Goal: Transaction & Acquisition: Purchase product/service

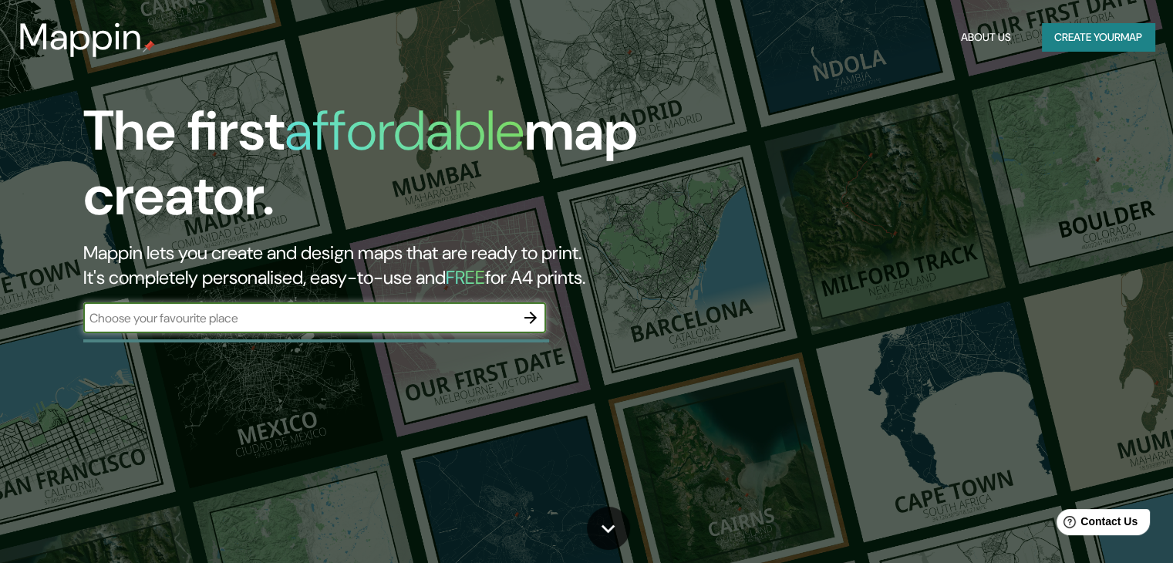
click at [265, 324] on input "text" at bounding box center [299, 318] width 432 height 18
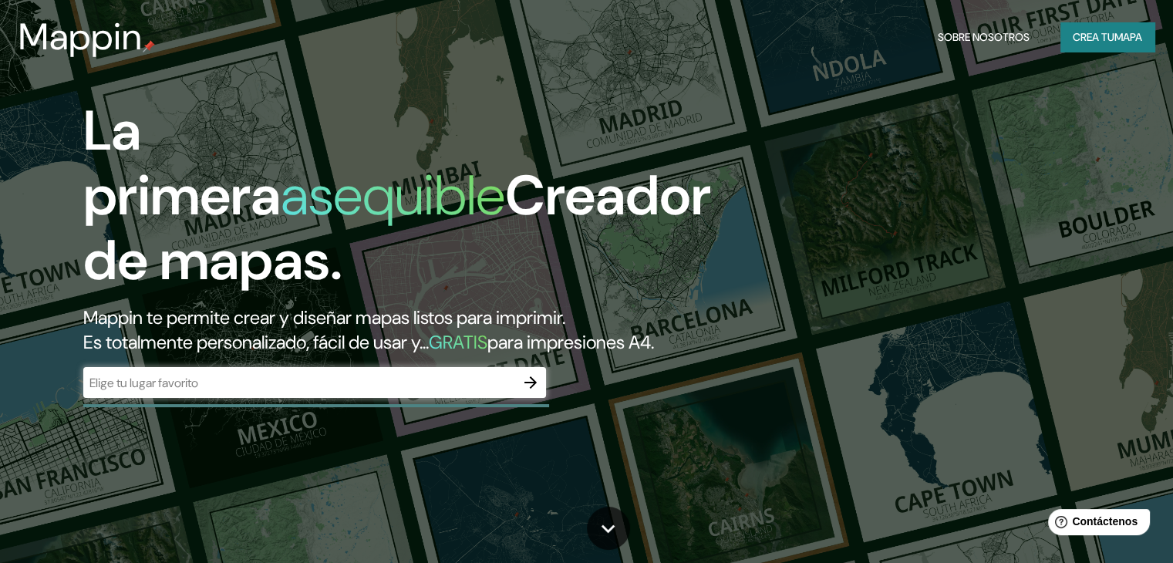
click at [196, 392] on input "text" at bounding box center [299, 383] width 432 height 18
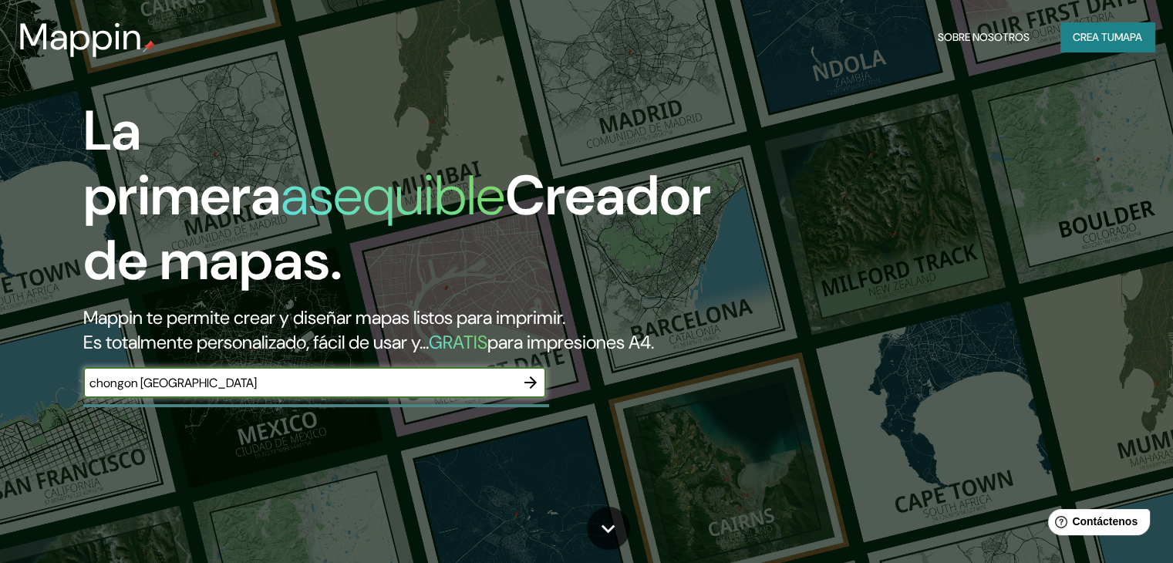
type input "chongon [GEOGRAPHIC_DATA]"
click at [406, 355] on h2 "Mappin te permite crear y diseñar mapas listos para imprimir. Es totalmente per…" at bounding box center [376, 330] width 587 height 49
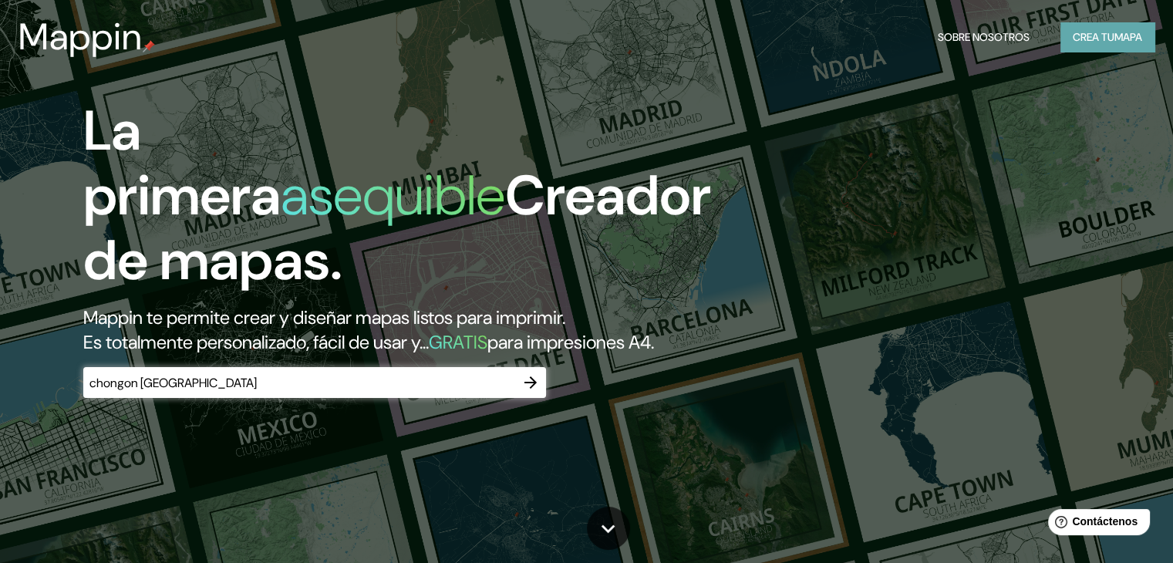
click at [1074, 30] on font "Crea tu" at bounding box center [1094, 37] width 42 height 14
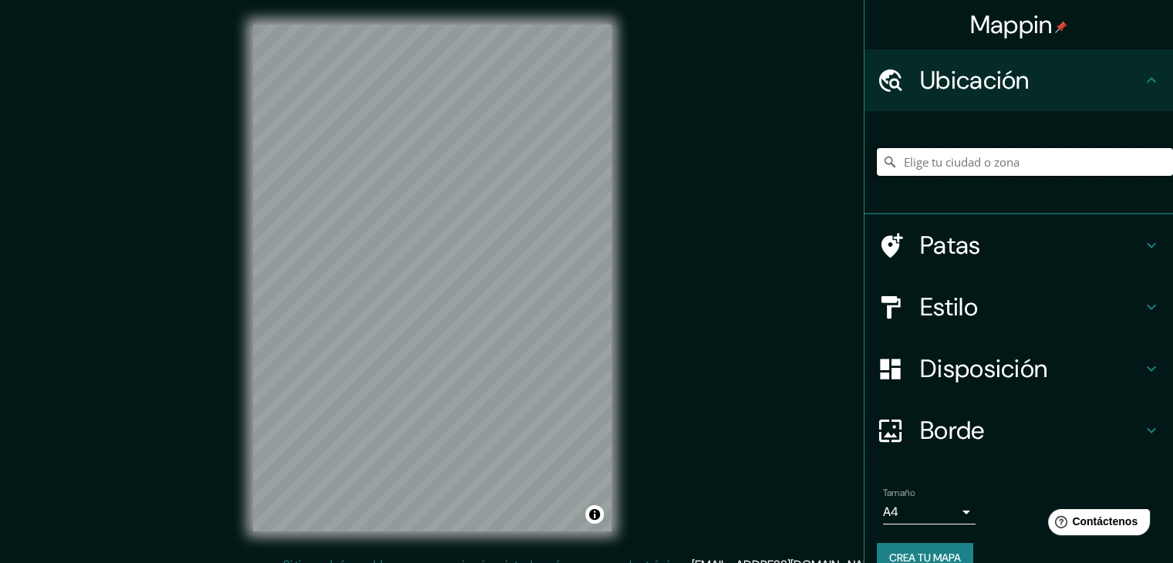
click at [953, 161] on input "Elige tu ciudad o zona" at bounding box center [1025, 162] width 296 height 28
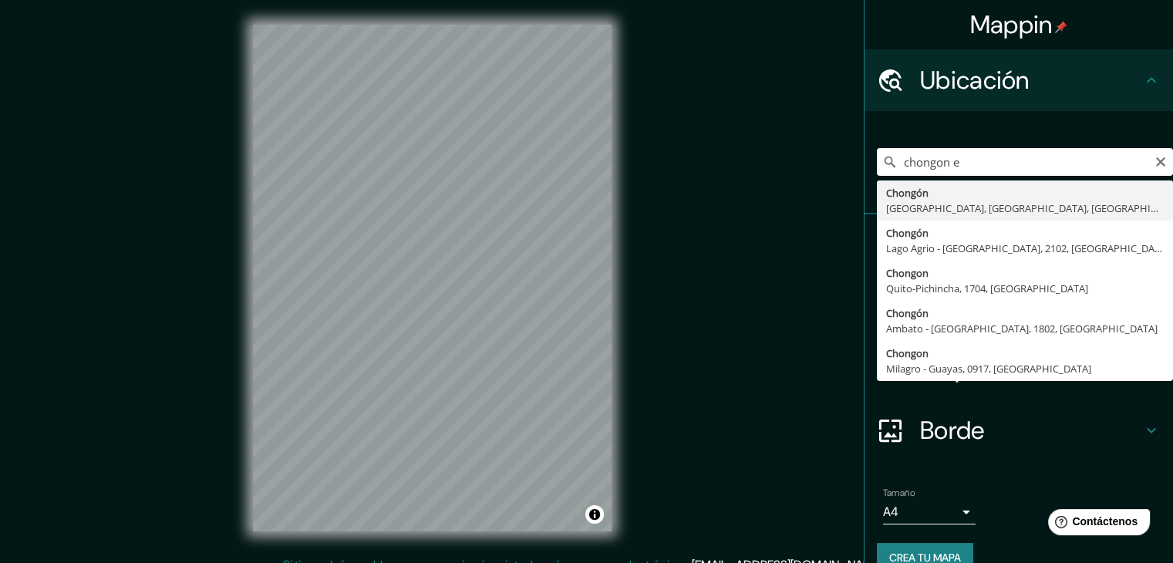
type input "Chongón, [GEOGRAPHIC_DATA], [GEOGRAPHIC_DATA], [GEOGRAPHIC_DATA]"
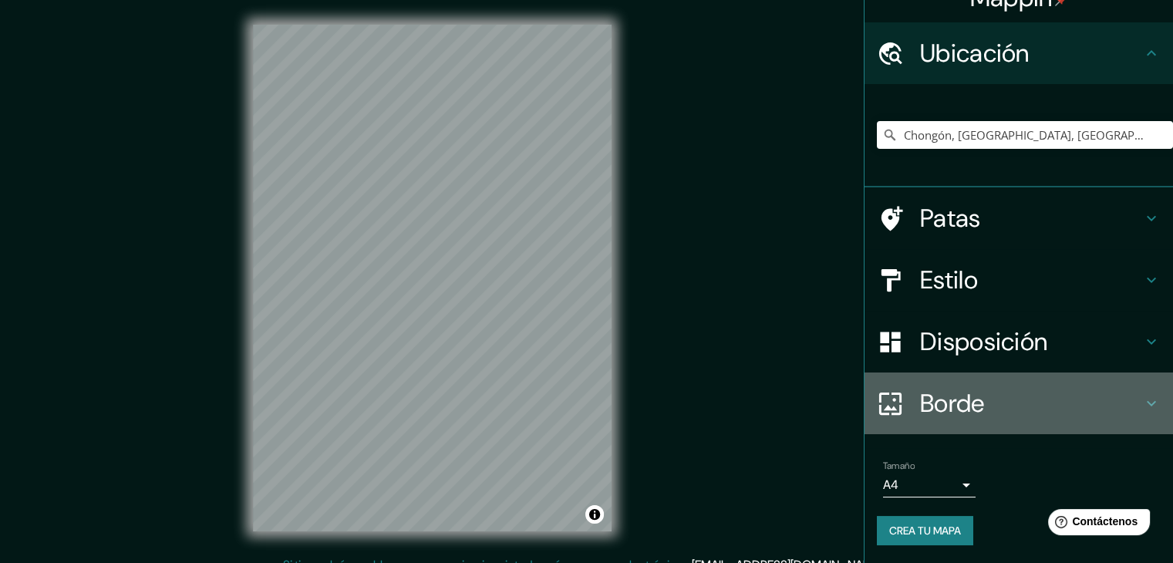
click at [965, 407] on font "Borde" at bounding box center [952, 403] width 65 height 32
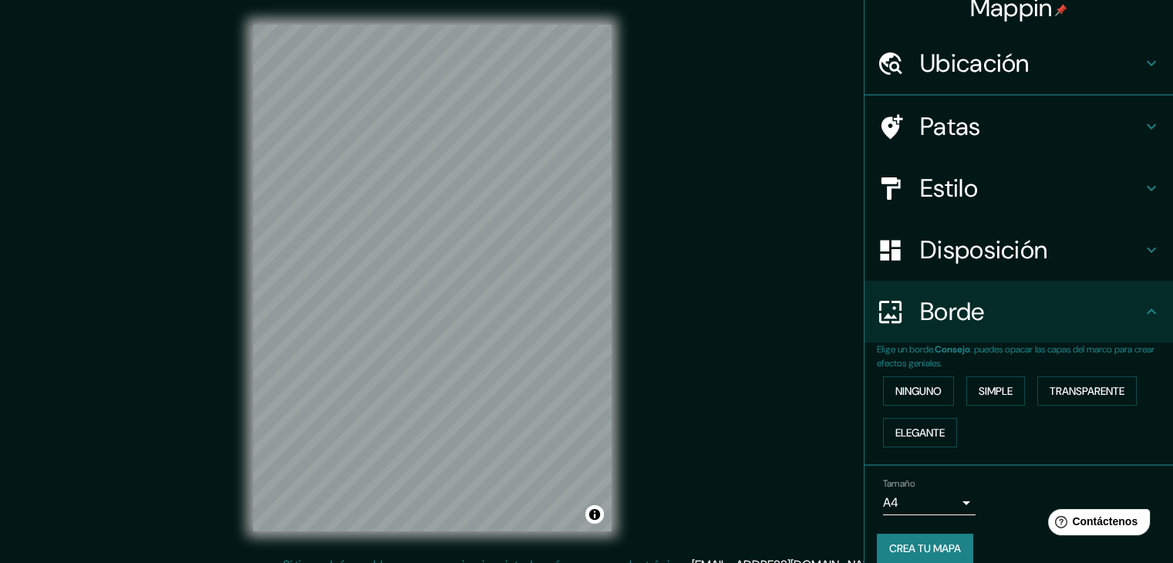
scroll to position [27, 0]
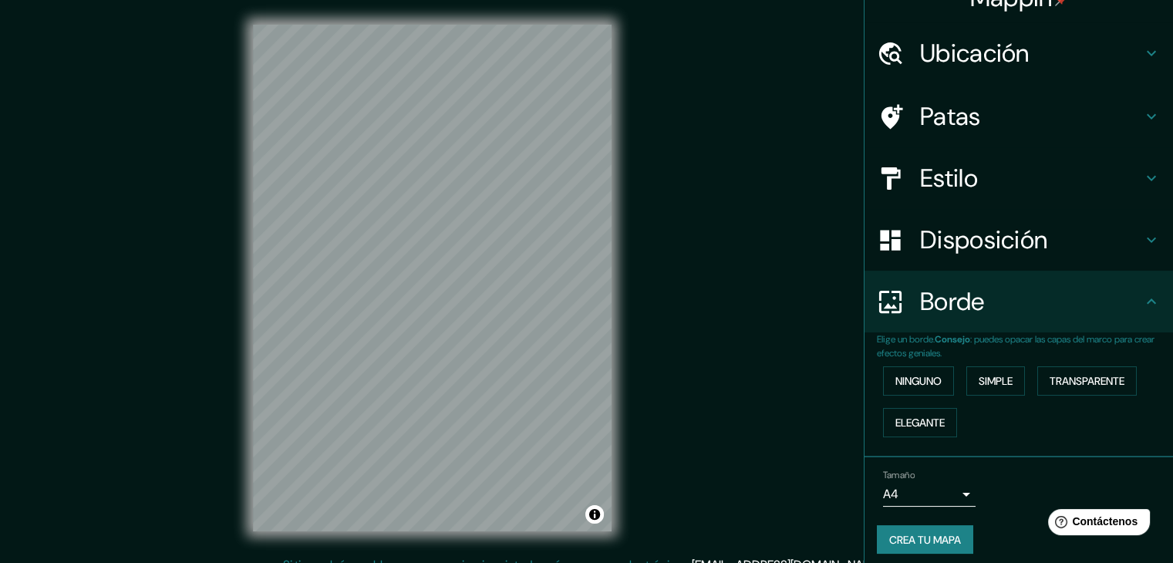
click at [926, 109] on font "Patas" at bounding box center [950, 116] width 61 height 32
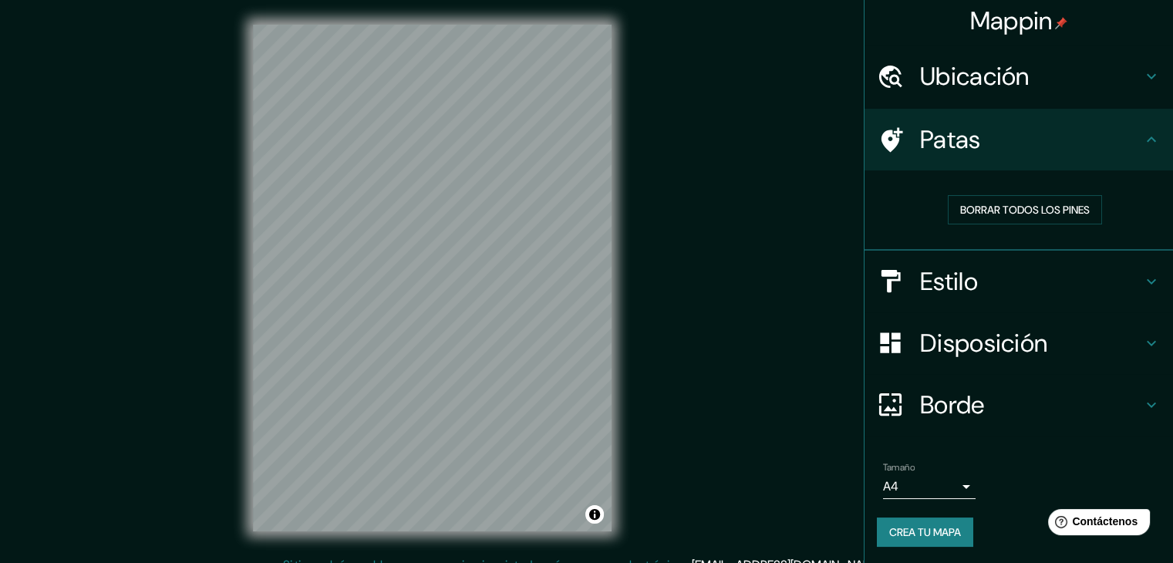
scroll to position [4, 0]
click at [976, 352] on font "Disposición" at bounding box center [983, 343] width 127 height 32
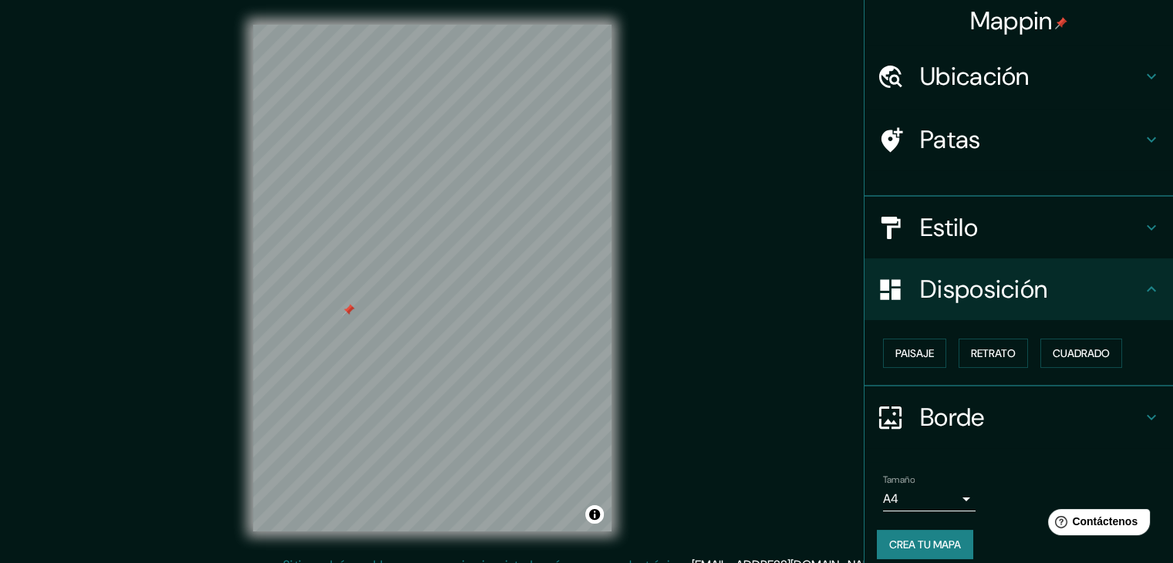
scroll to position [0, 0]
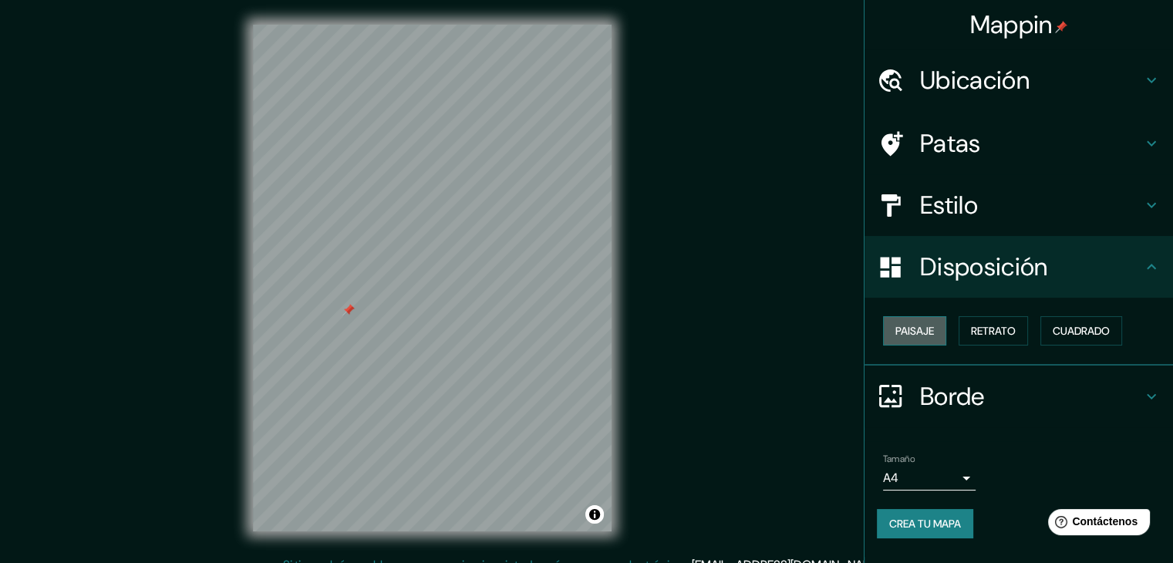
click at [920, 337] on font "Paisaje" at bounding box center [915, 331] width 39 height 14
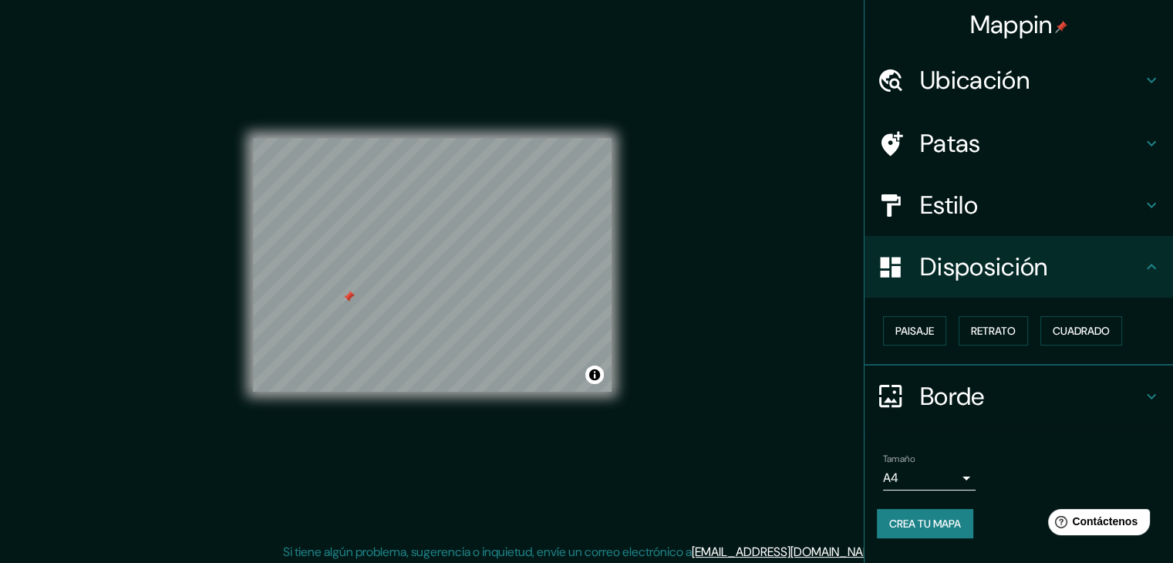
scroll to position [18, 0]
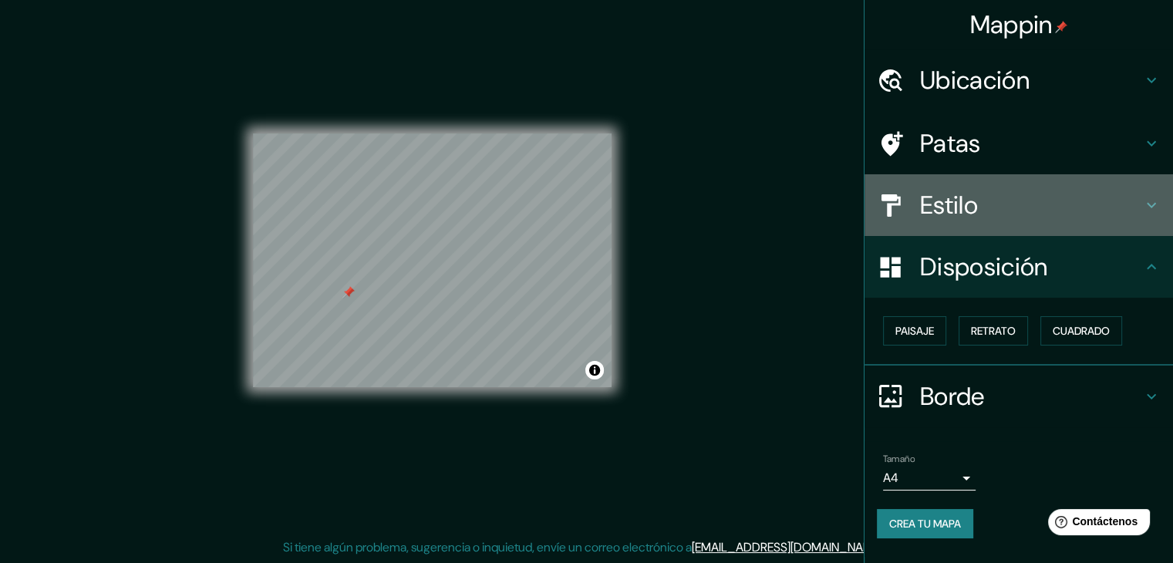
click at [969, 211] on font "Estilo" at bounding box center [949, 205] width 58 height 32
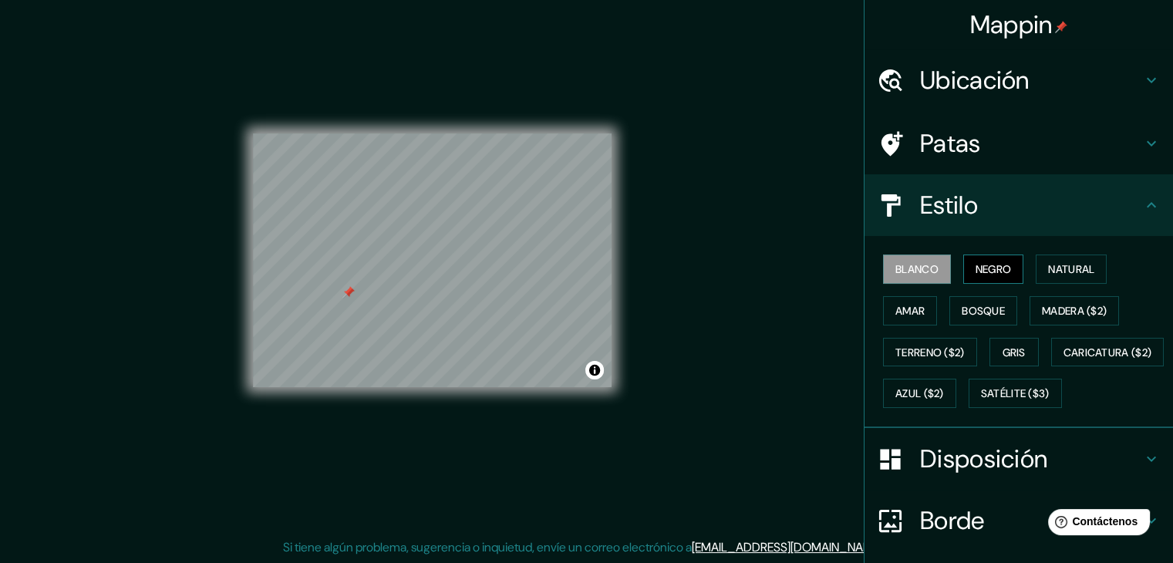
click at [976, 263] on font "Negro" at bounding box center [994, 269] width 36 height 14
click at [1042, 280] on button "Natural" at bounding box center [1071, 269] width 71 height 29
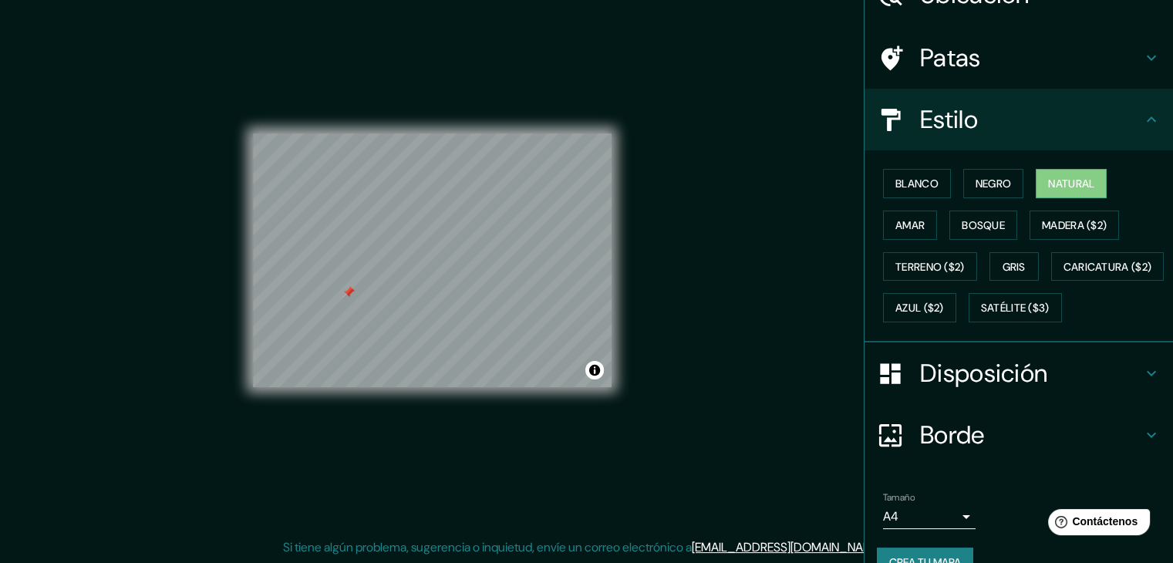
scroll to position [156, 0]
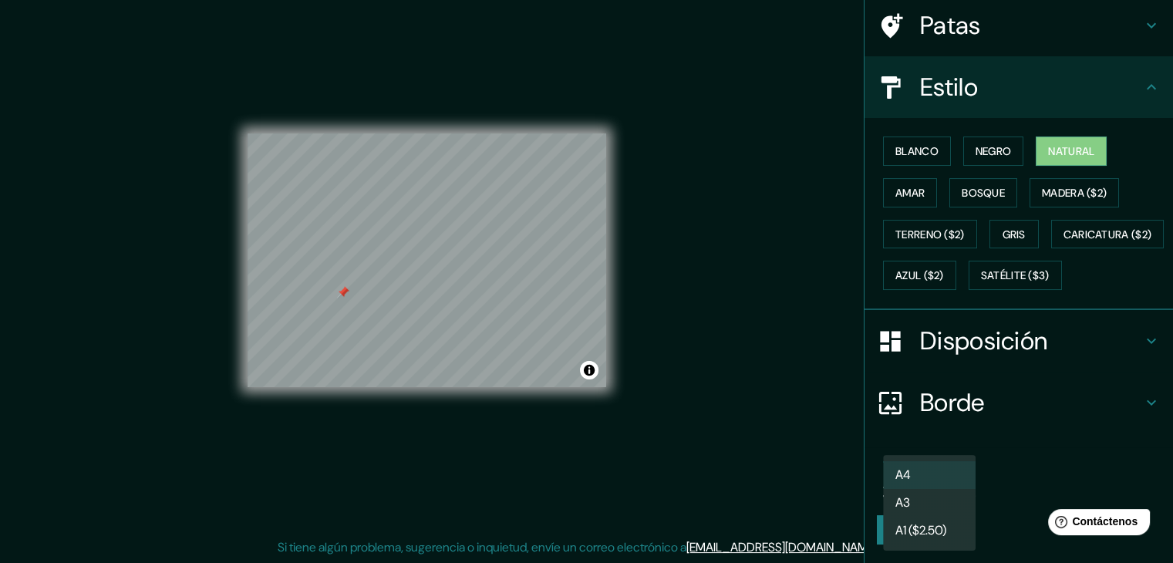
click at [957, 491] on body "Mappin Ubicación Chongón, [GEOGRAPHIC_DATA], [GEOGRAPHIC_DATA], [GEOGRAPHIC_DAT…" at bounding box center [586, 263] width 1173 height 563
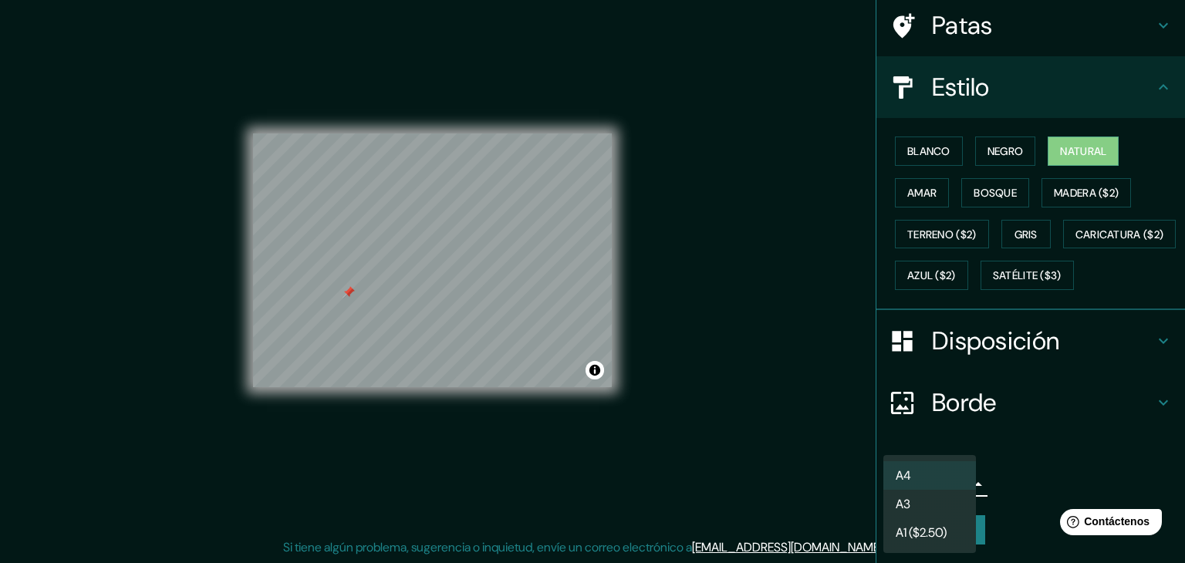
click at [1000, 473] on div at bounding box center [592, 281] width 1185 height 563
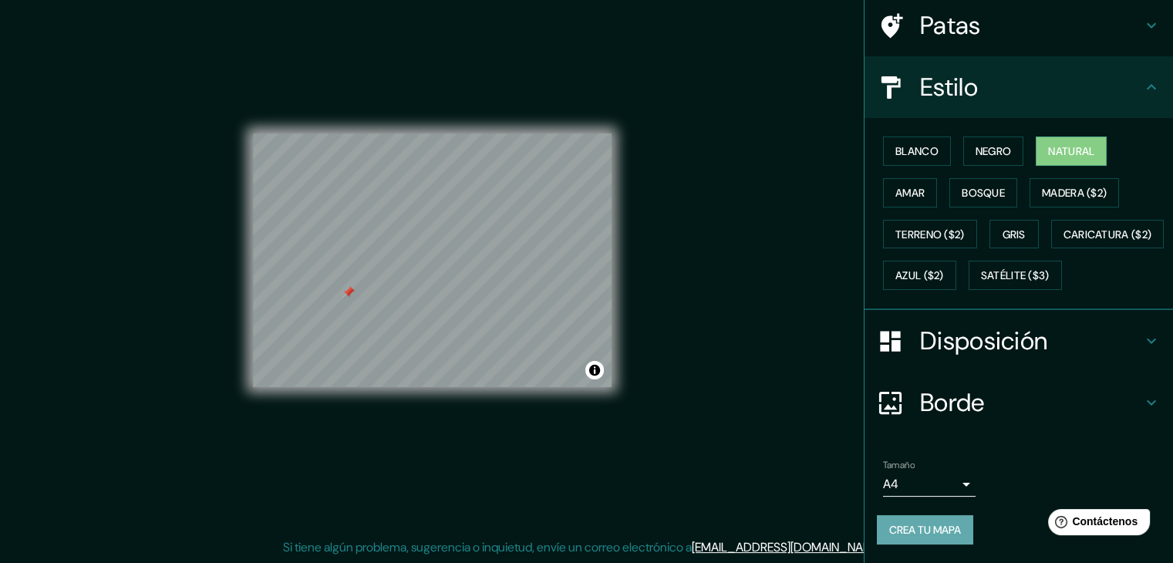
click at [947, 532] on font "Crea tu mapa" at bounding box center [926, 530] width 72 height 14
click at [932, 532] on div "Crea tu mapa" at bounding box center [1019, 529] width 284 height 29
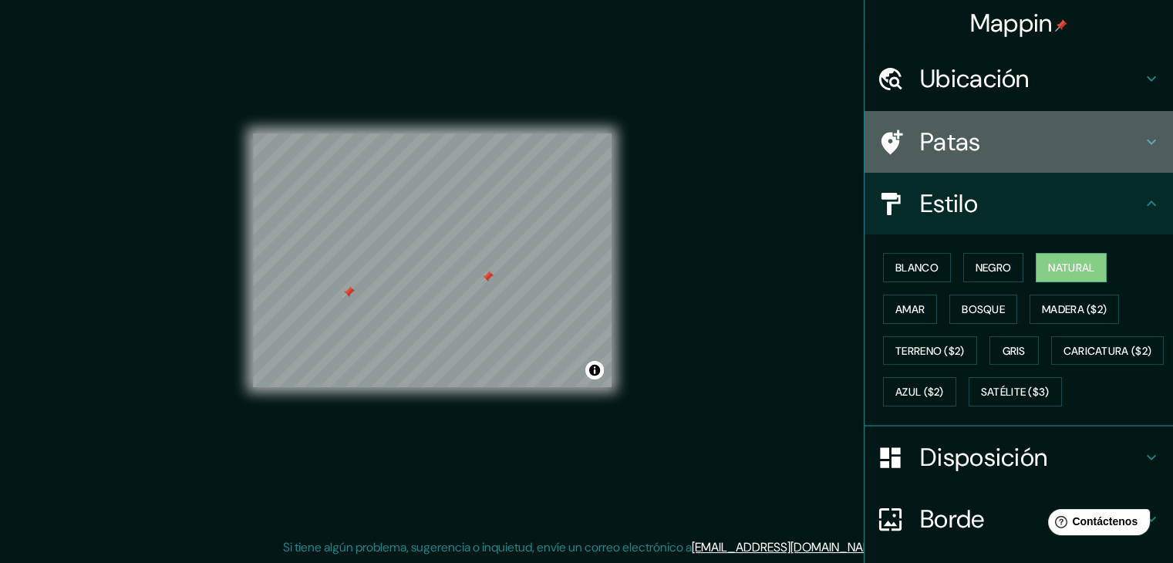
click at [952, 154] on font "Patas" at bounding box center [950, 142] width 61 height 32
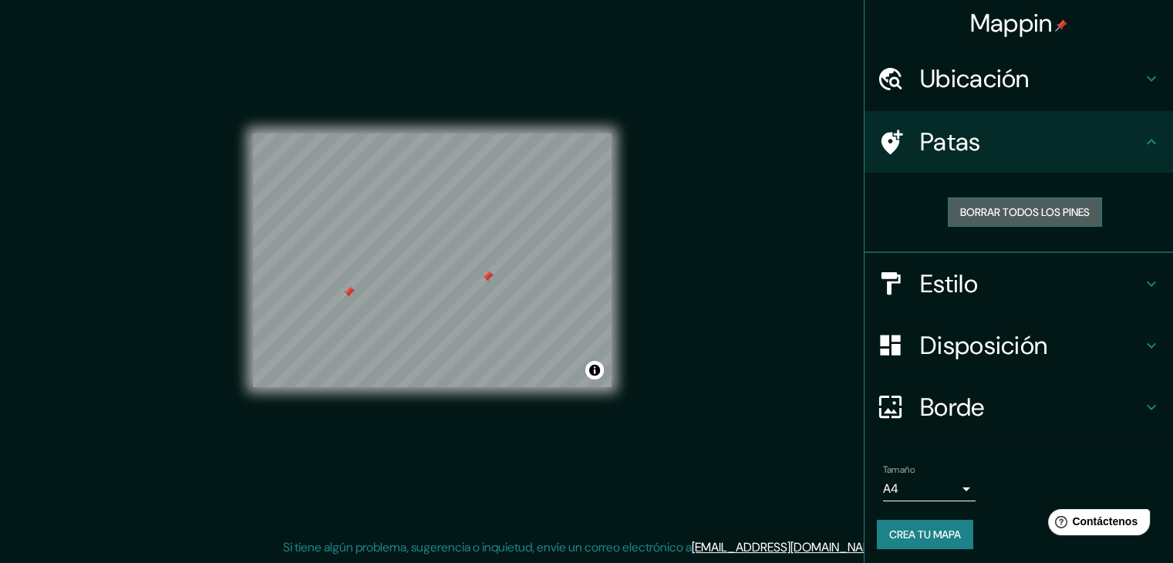
click at [969, 214] on font "Borrar todos los pines" at bounding box center [1026, 212] width 130 height 14
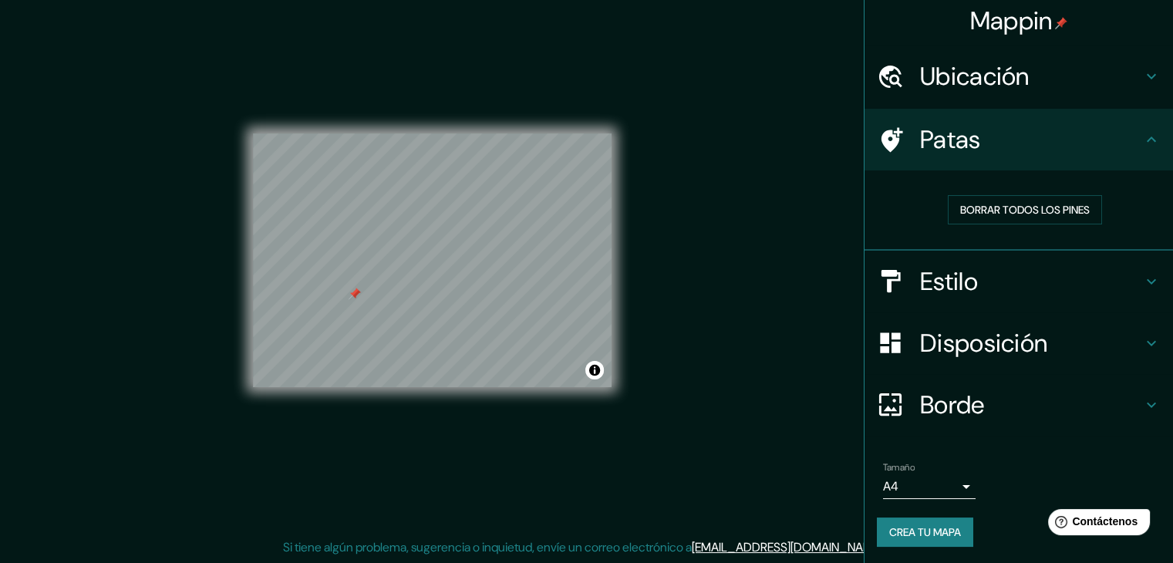
click at [930, 530] on font "Crea tu mapa" at bounding box center [926, 532] width 72 height 14
click at [973, 200] on font "Borrar todos los pines" at bounding box center [1026, 210] width 130 height 20
